Goal: Task Accomplishment & Management: Manage account settings

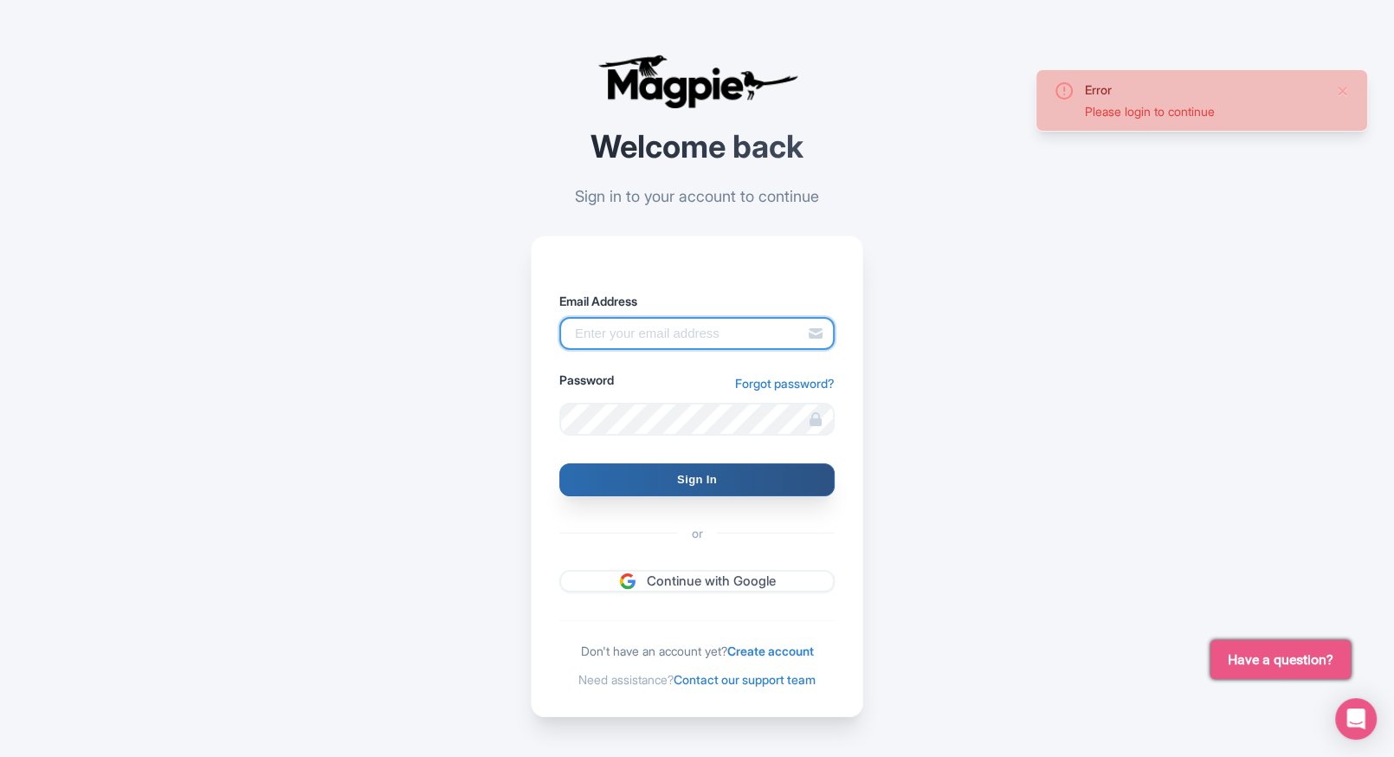
type input "[EMAIL_ADDRESS][PERSON_NAME][DOMAIN_NAME]"
click at [623, 463] on input "Sign In" at bounding box center [696, 479] width 275 height 33
type input "Signing in..."
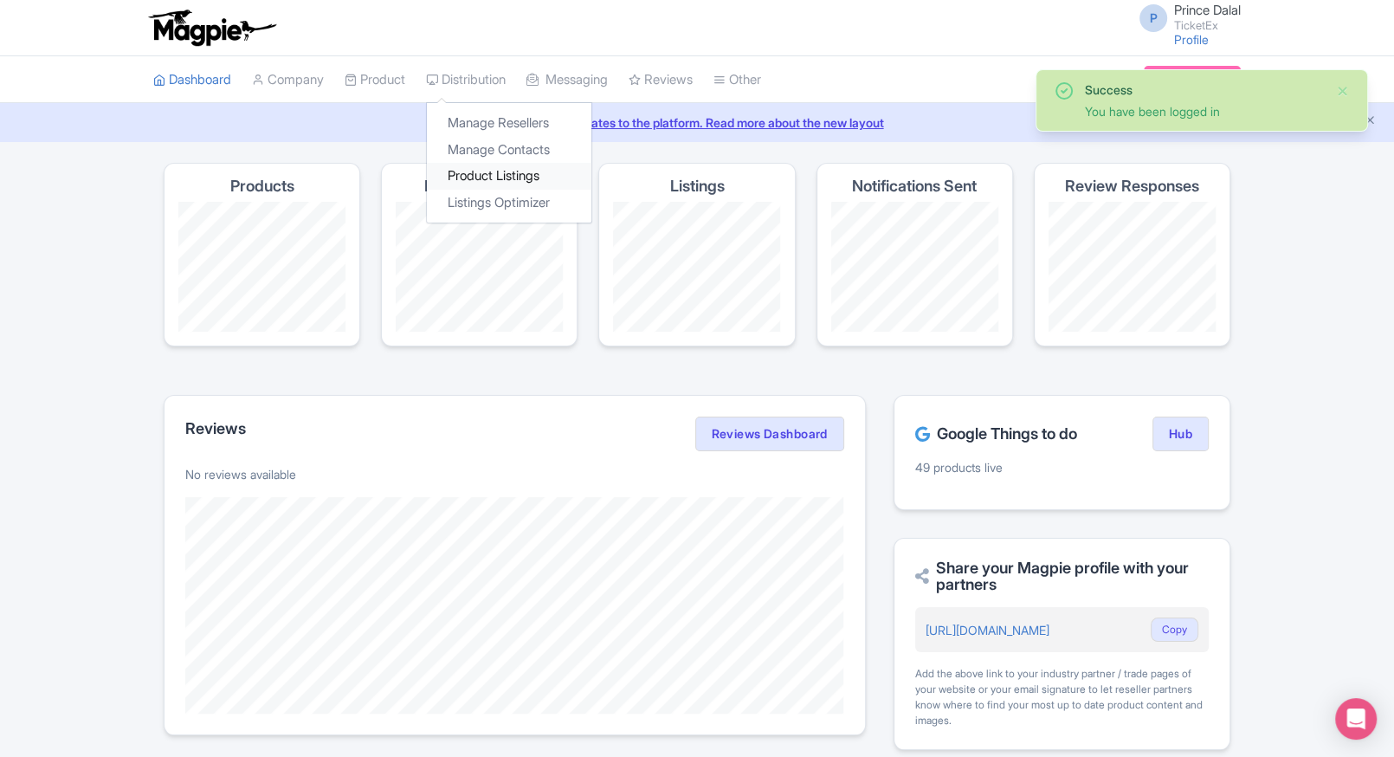
click at [454, 178] on link "Product Listings" at bounding box center [509, 176] width 165 height 27
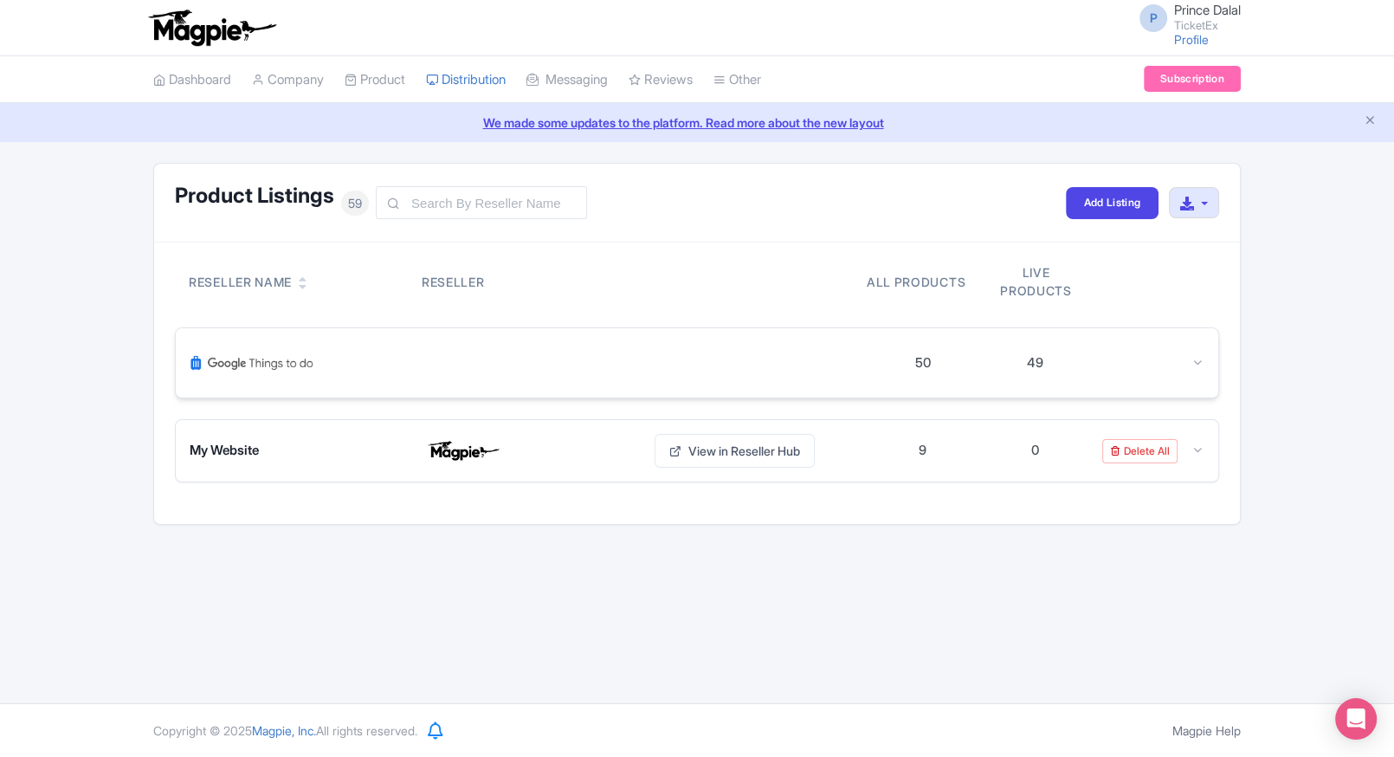
click at [1202, 374] on div "50 49" at bounding box center [697, 362] width 1043 height 69
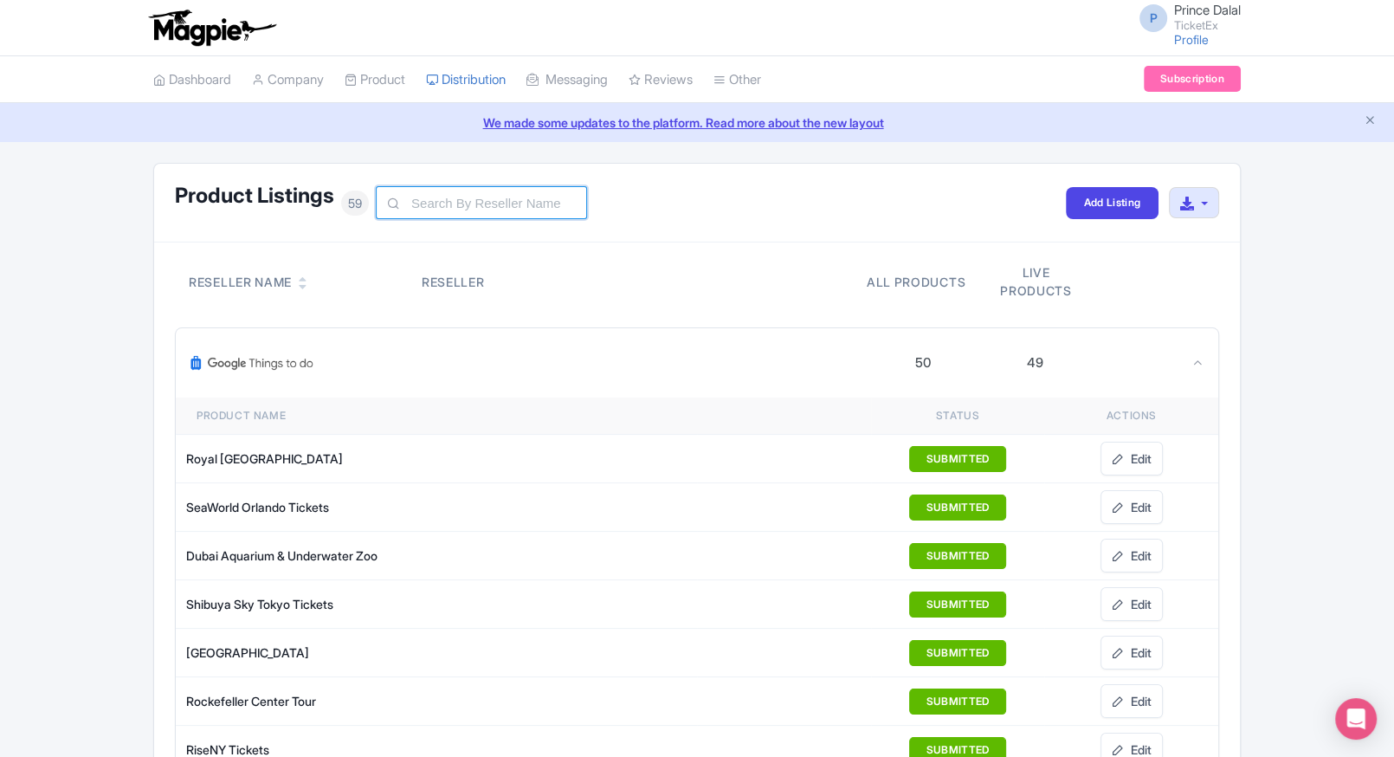
click at [471, 193] on input "text" at bounding box center [481, 202] width 211 height 33
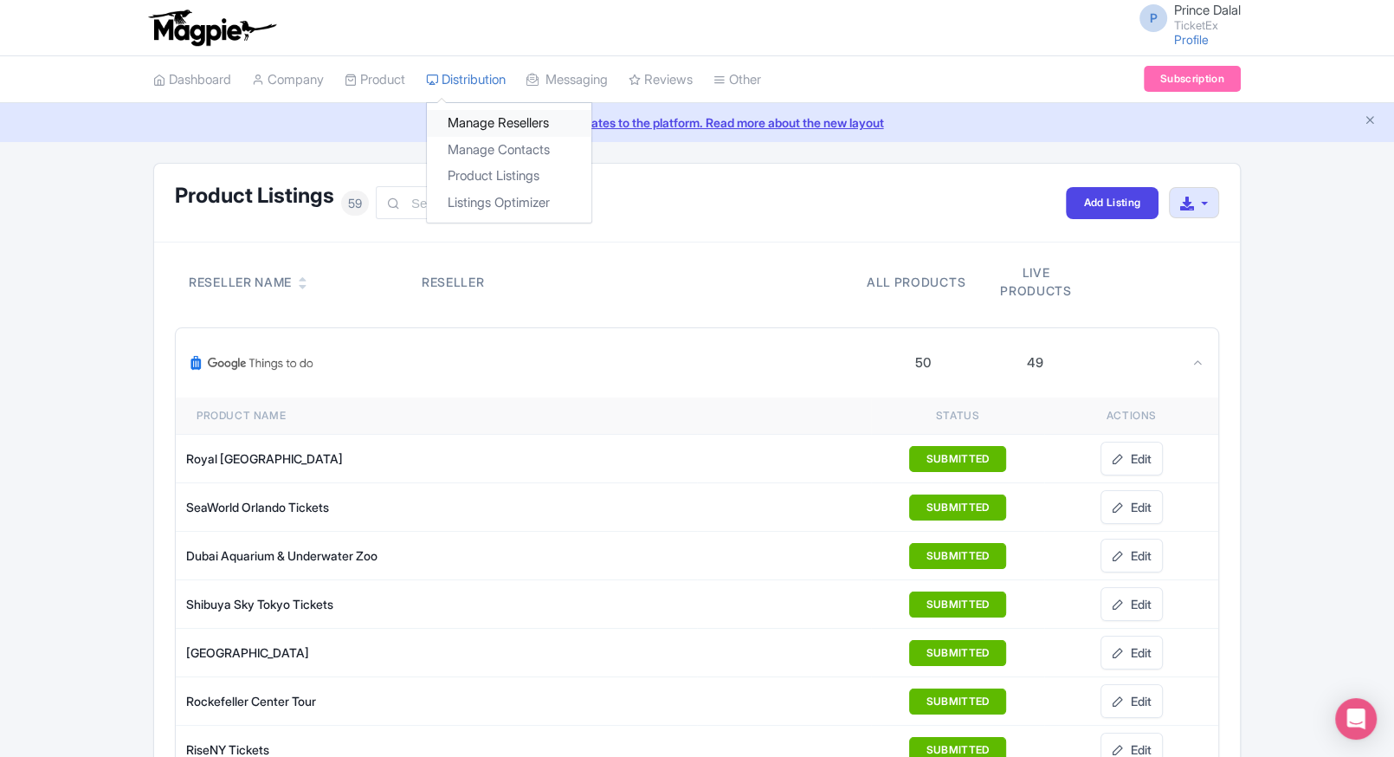
click at [463, 118] on link "Manage Resellers" at bounding box center [509, 123] width 165 height 27
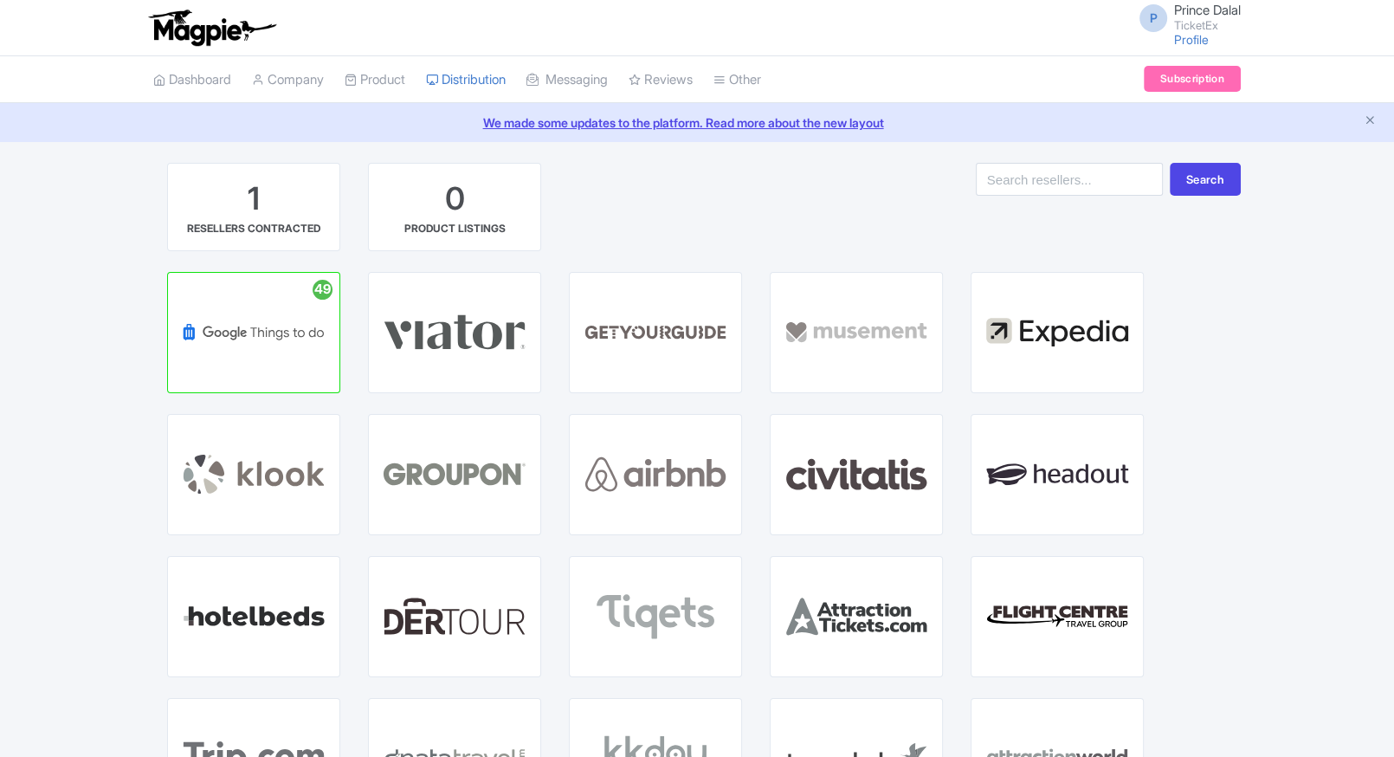
click at [0, 0] on link "My Products" at bounding box center [0, 0] width 0 height 0
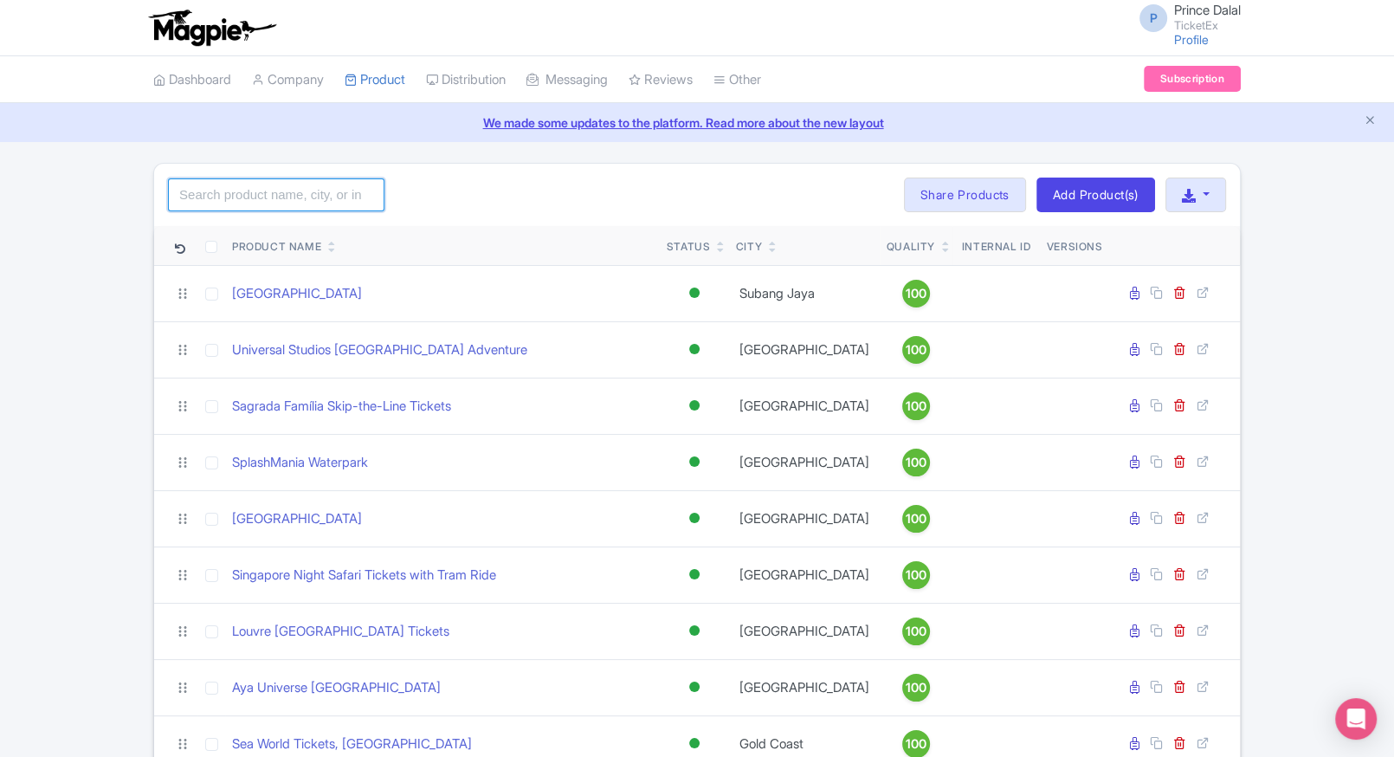
click at [303, 203] on input "search" at bounding box center [276, 194] width 216 height 33
type input "cata"
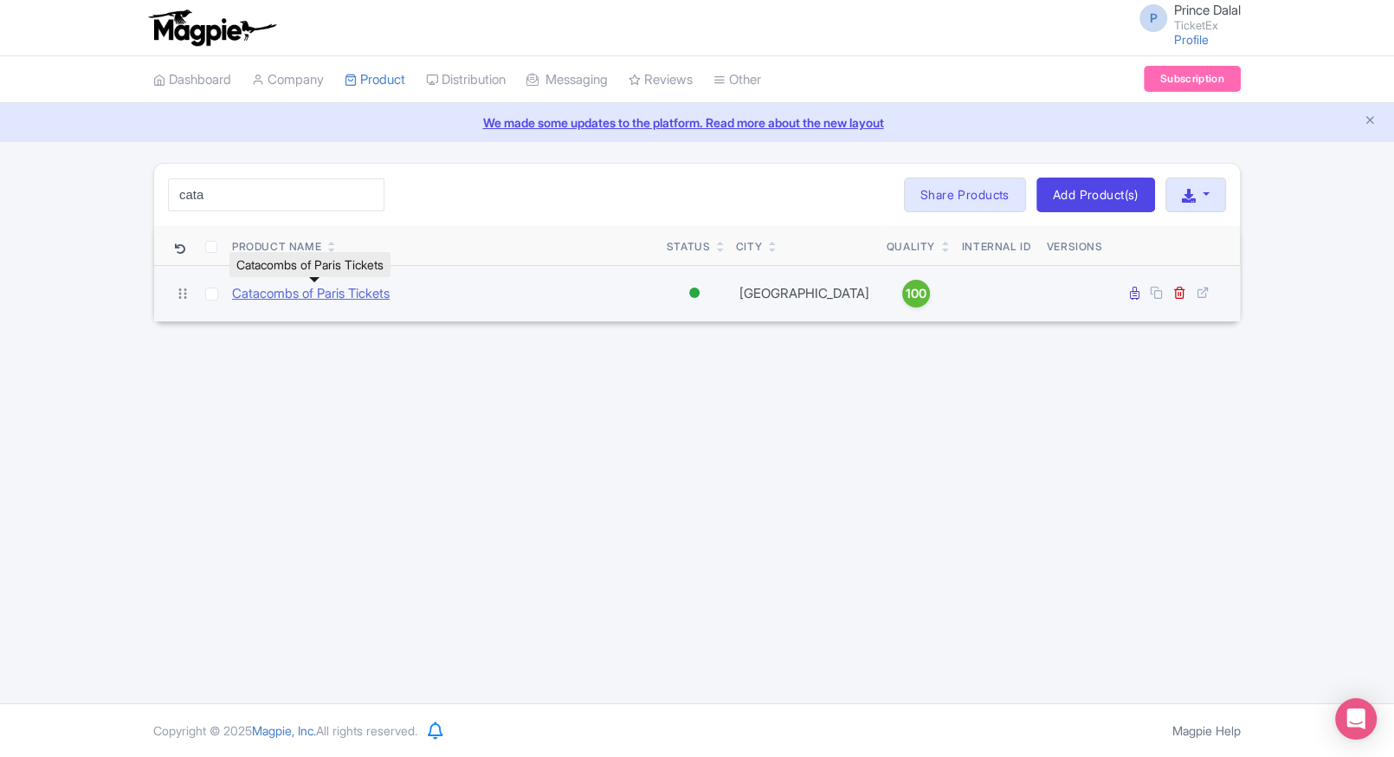
click at [277, 288] on link "Catacombs of Paris Tickets" at bounding box center [311, 294] width 158 height 20
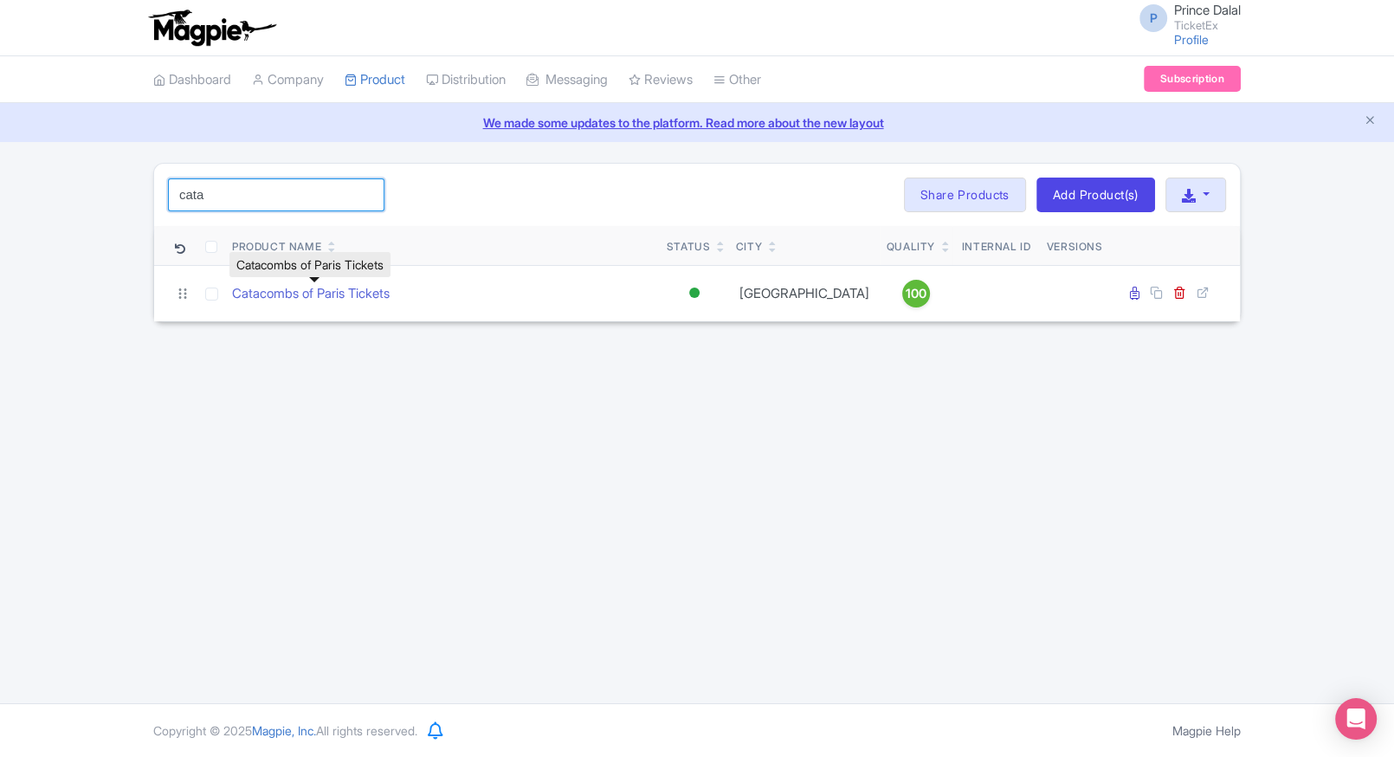
click at [269, 190] on input "cata" at bounding box center [276, 194] width 216 height 33
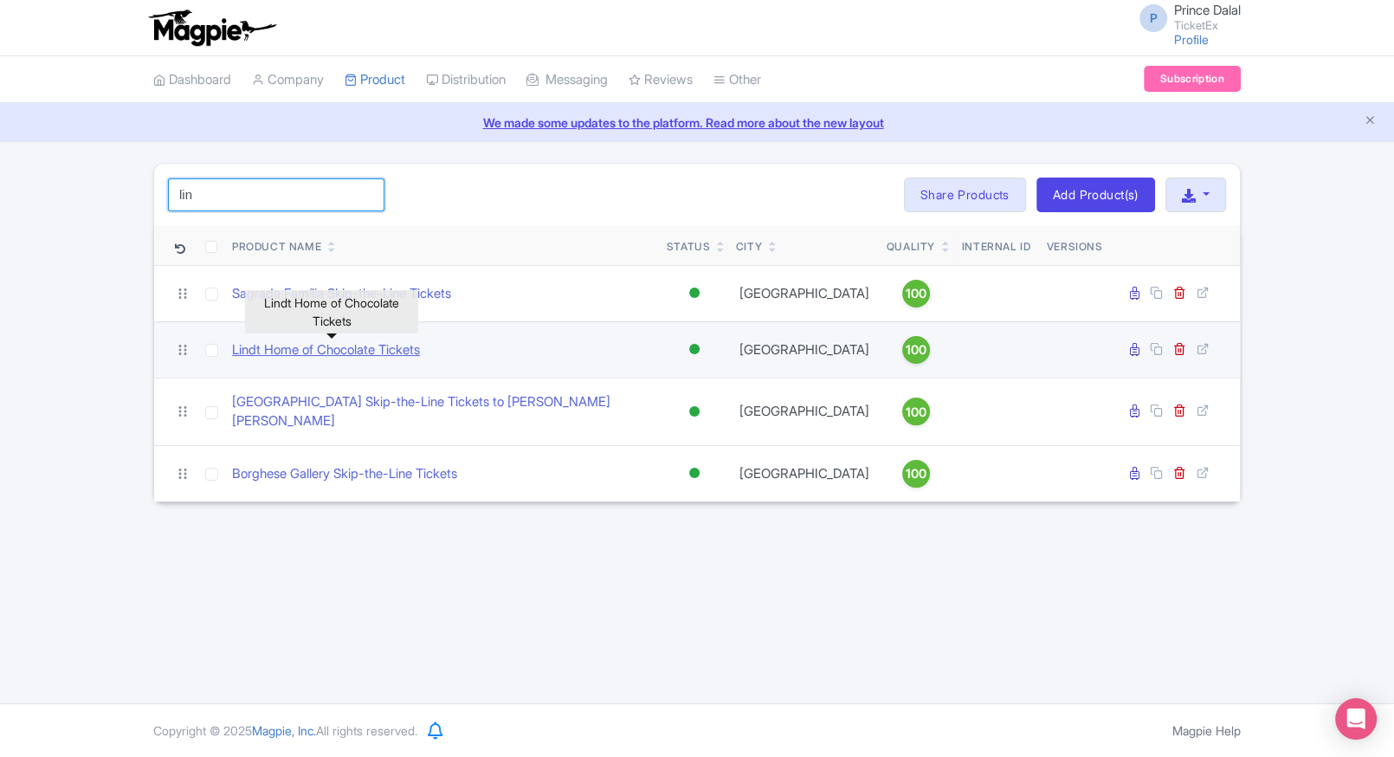
type input "lin"
click at [275, 340] on link "Lindt Home of Chocolate Tickets" at bounding box center [326, 350] width 188 height 20
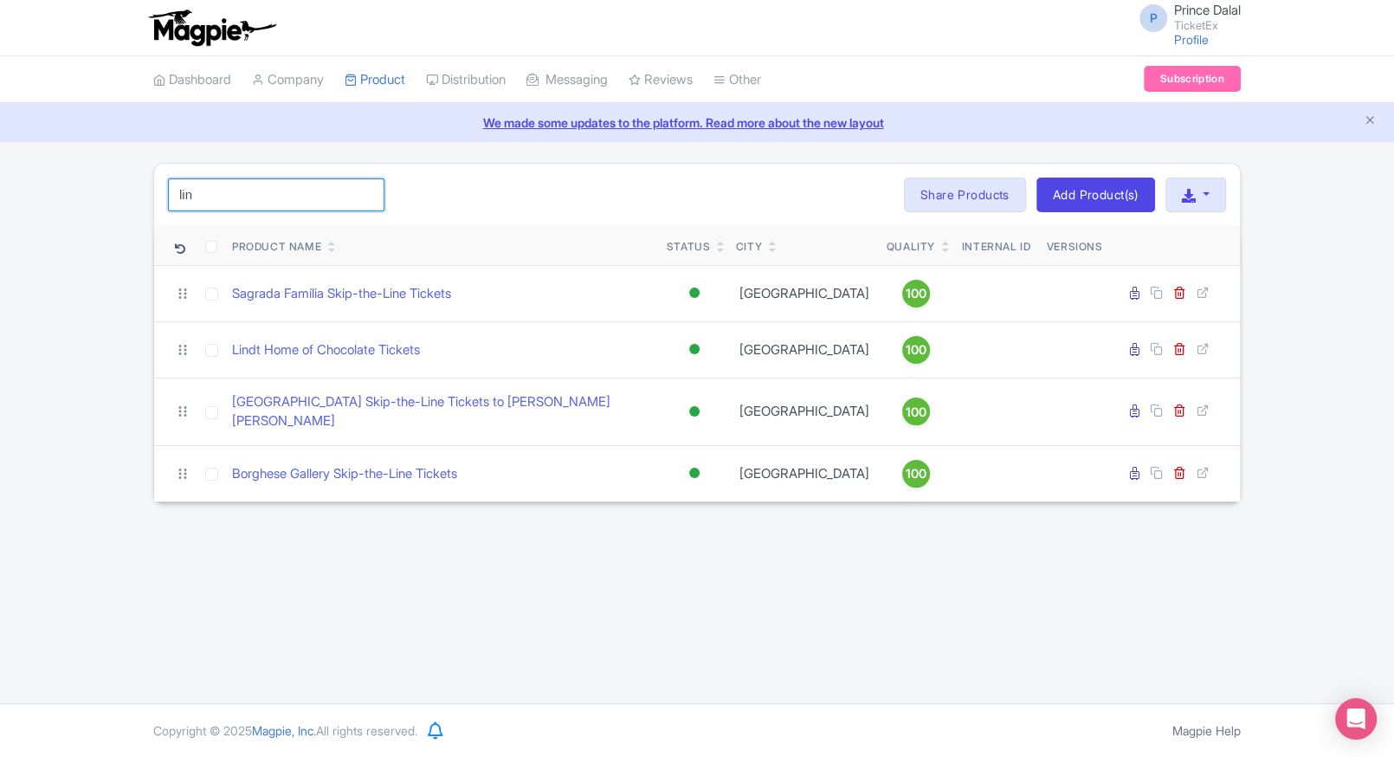
click at [242, 187] on input "lin" at bounding box center [276, 194] width 216 height 33
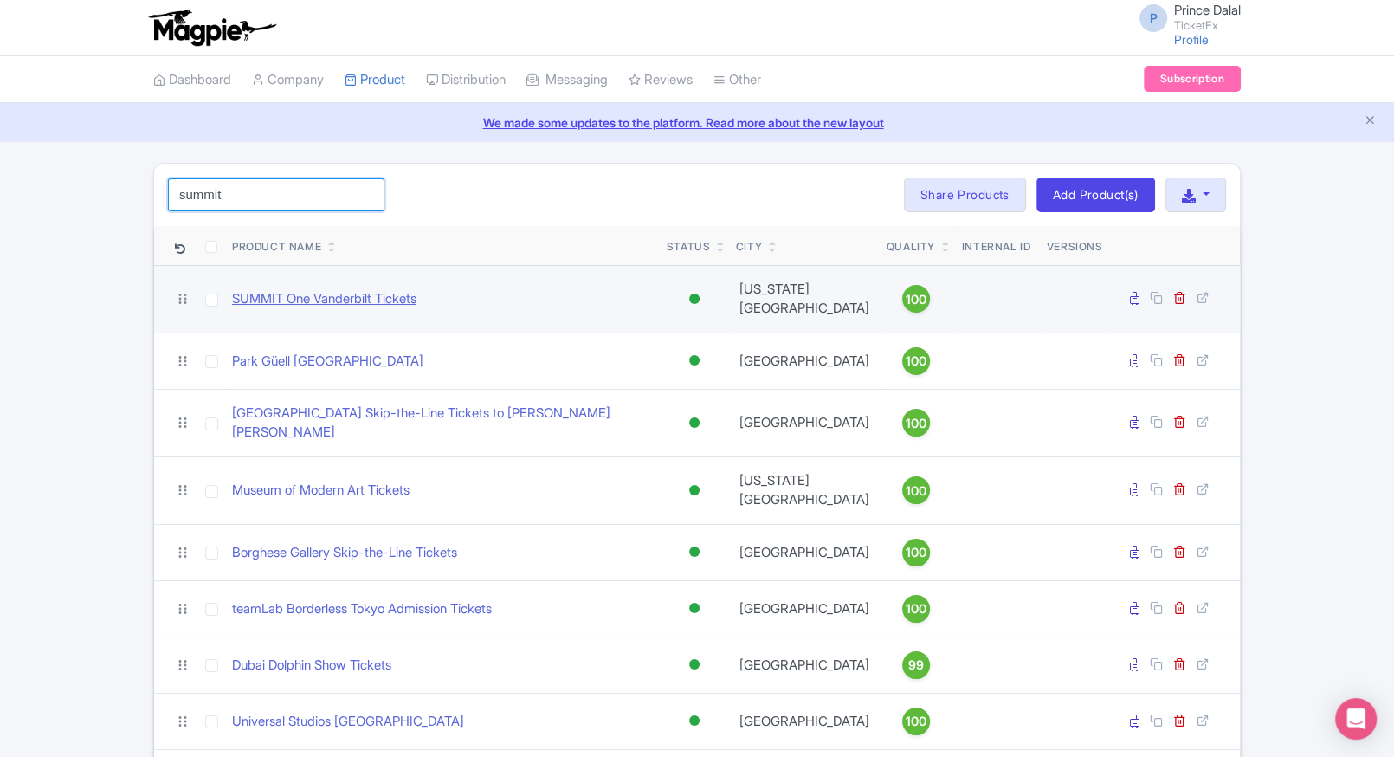
type input "summit"
click at [298, 298] on link "SUMMIT One Vanderbilt Tickets" at bounding box center [324, 299] width 184 height 20
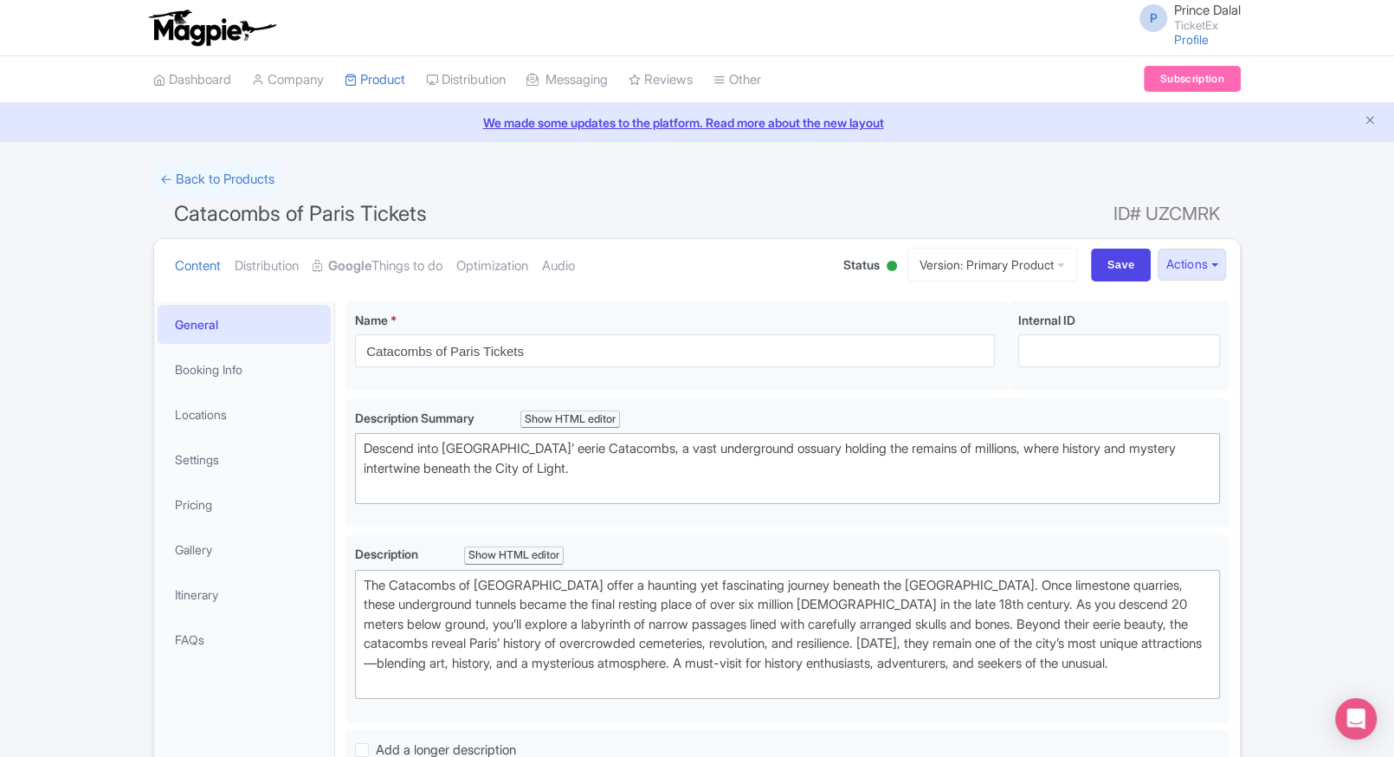
click at [0, 235] on html "P Prince Dalal TicketEx Profile Users Settings Sign out Dashboard Company Produ…" at bounding box center [697, 378] width 1394 height 757
click at [105, 173] on div "← Back to Products Catacombs of Paris Tickets ID# UZCMRK Content Distribution G…" at bounding box center [697, 766] width 1394 height 1207
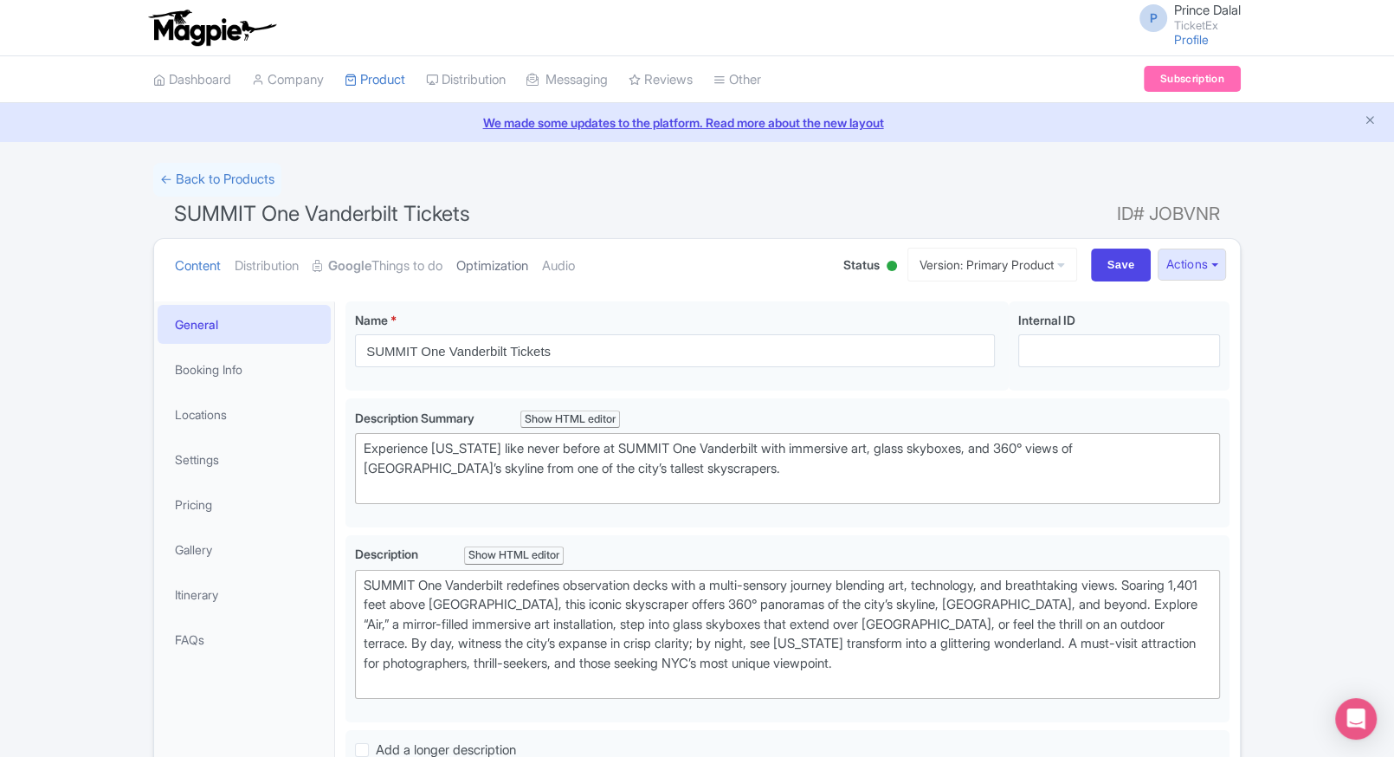
click at [480, 264] on link "Optimization" at bounding box center [492, 266] width 72 height 55
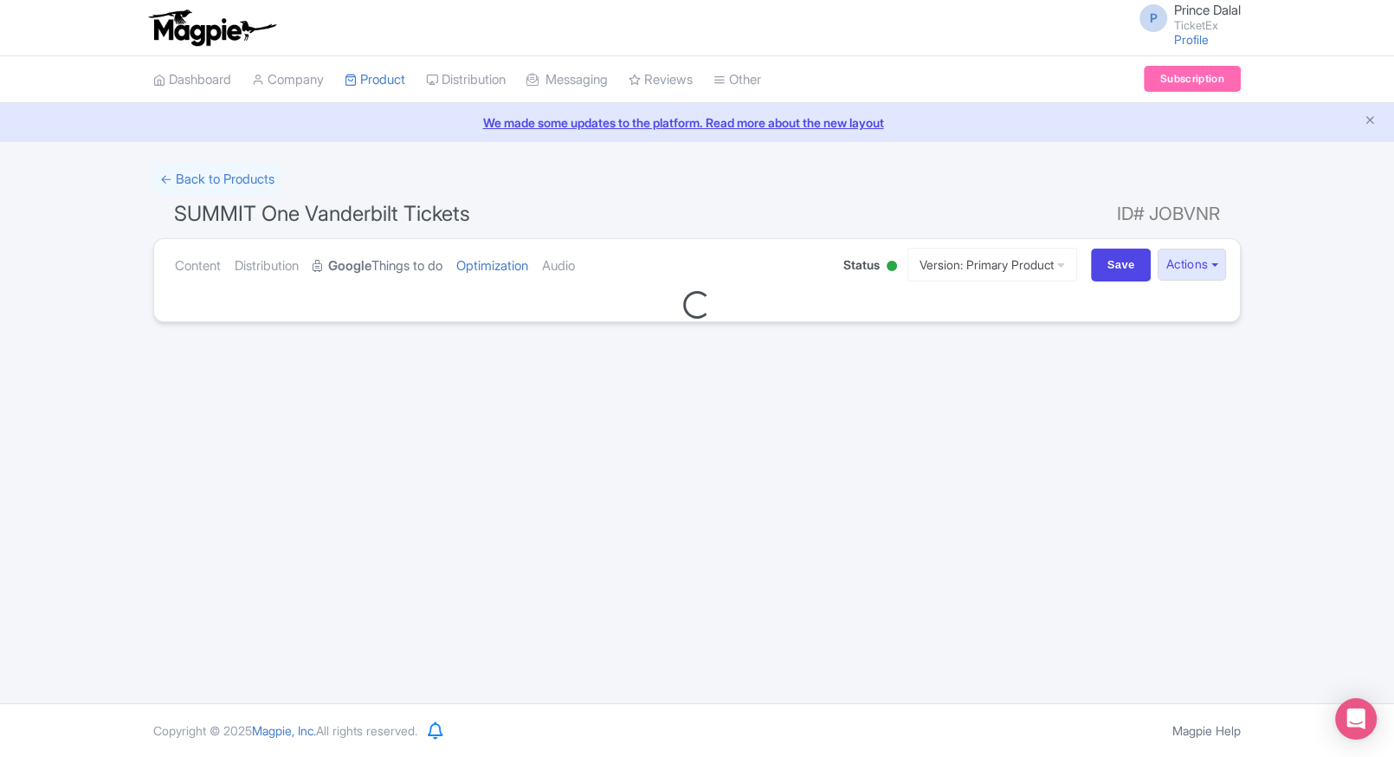
click at [381, 264] on link "Google Things to do" at bounding box center [378, 266] width 130 height 55
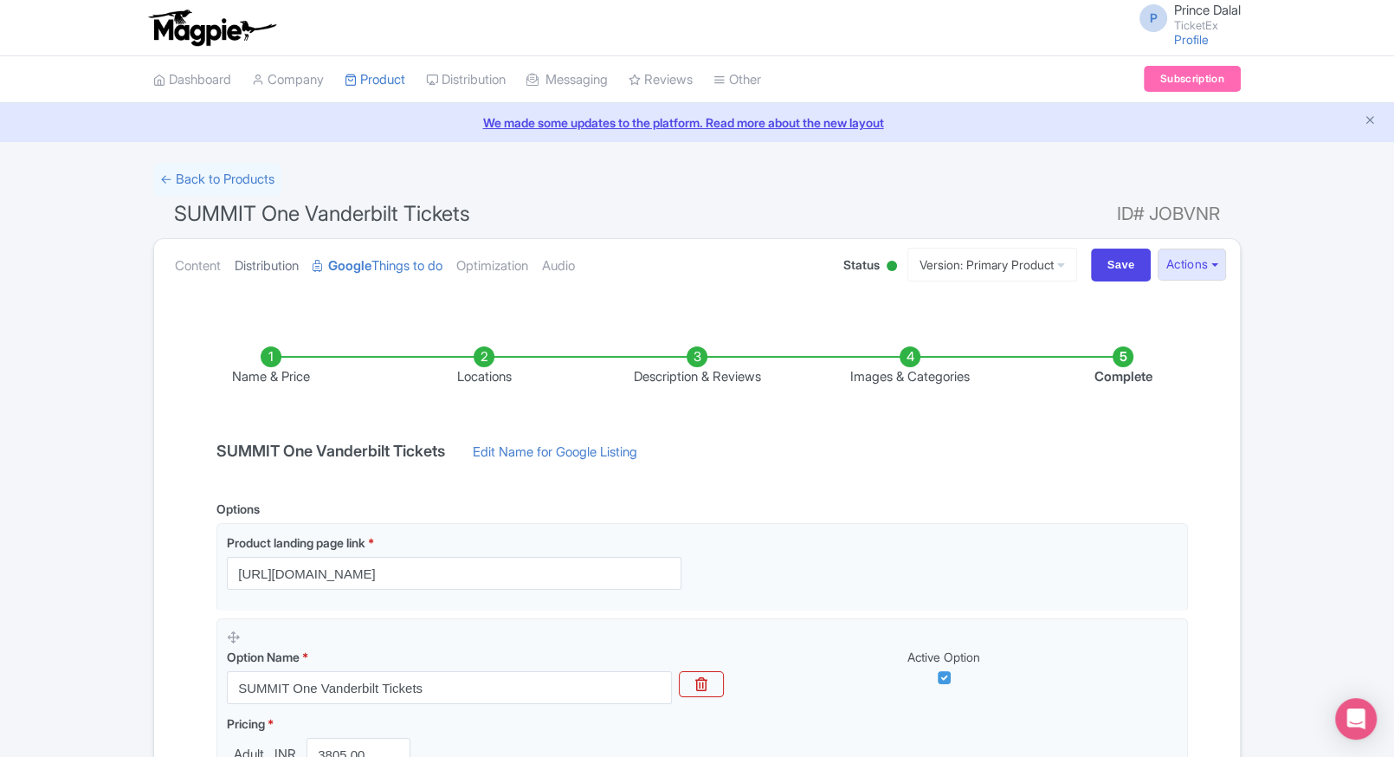
click at [252, 254] on link "Distribution" at bounding box center [267, 266] width 64 height 55
